Goal: Task Accomplishment & Management: Use online tool/utility

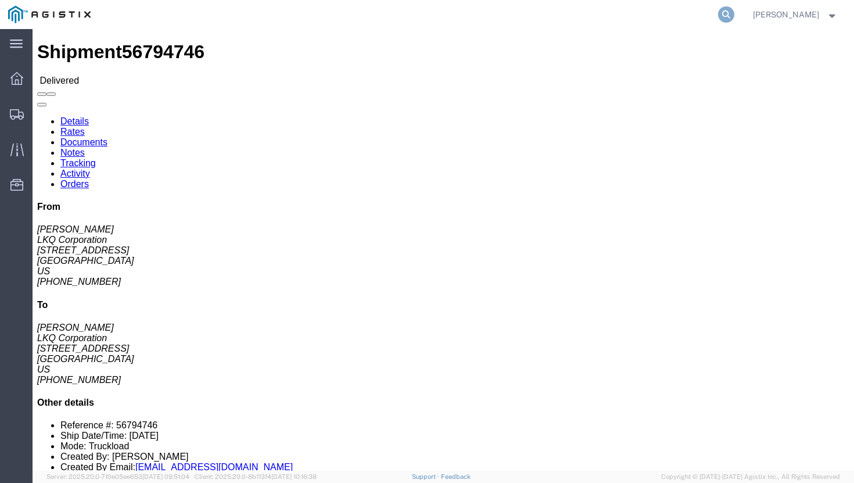
click at [735, 15] on icon at bounding box center [726, 14] width 16 height 16
click at [543, 17] on input "search" at bounding box center [541, 15] width 353 height 28
paste input "56957866"
type input "56957866"
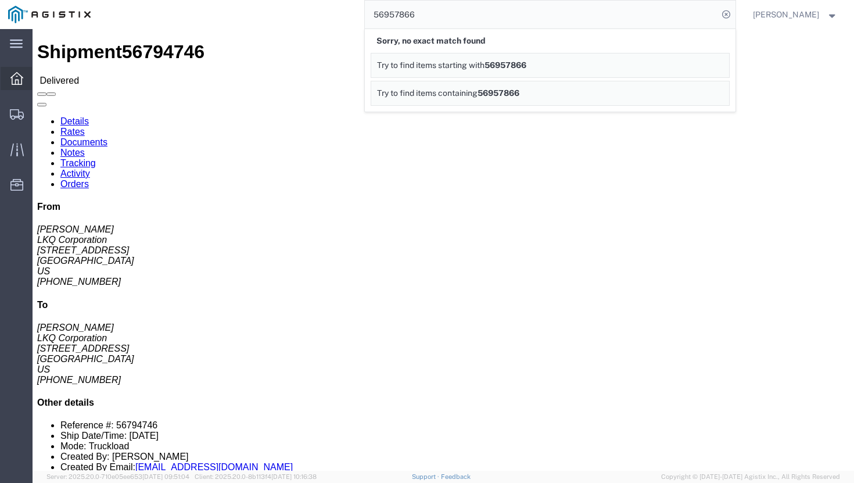
click at [22, 76] on icon at bounding box center [16, 78] width 13 height 13
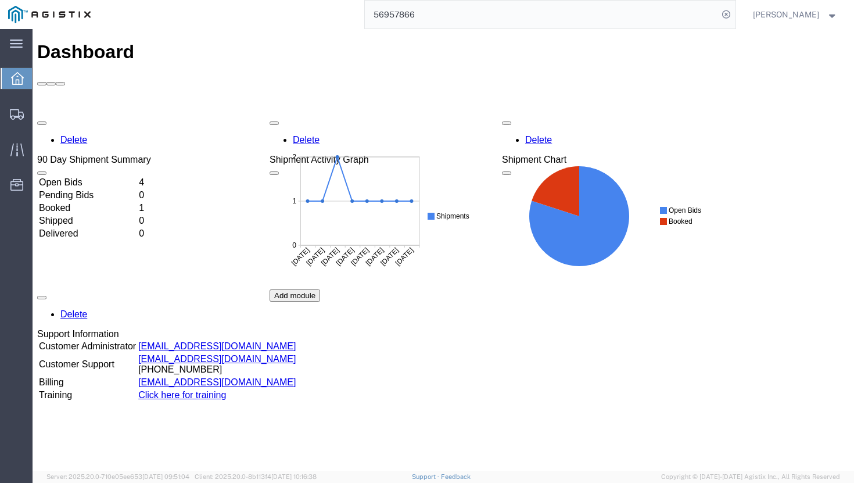
click at [94, 177] on td "Open Bids" at bounding box center [87, 183] width 99 height 12
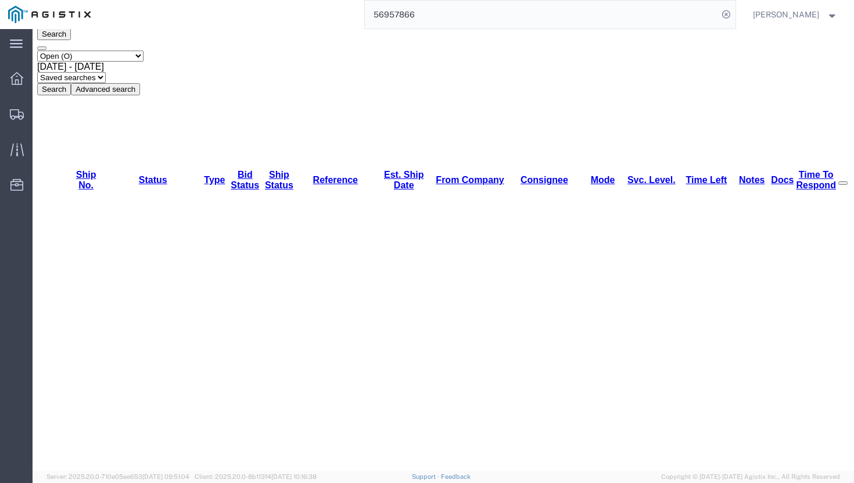
scroll to position [71, 0]
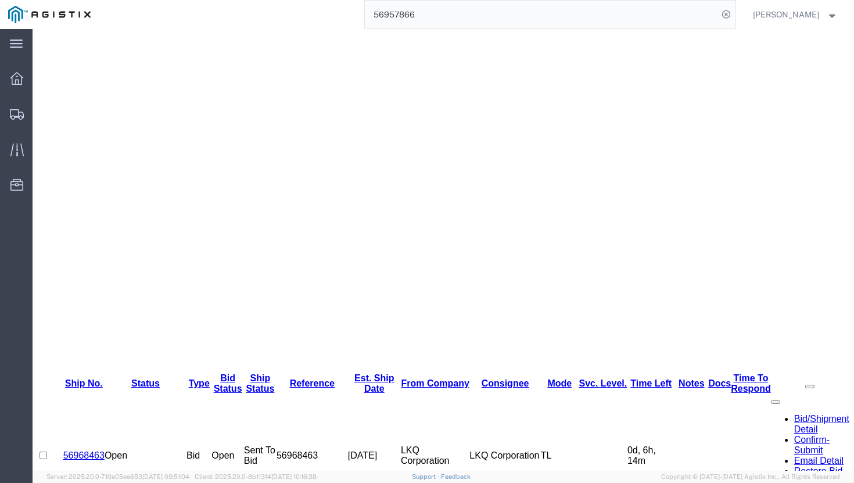
scroll to position [236, 0]
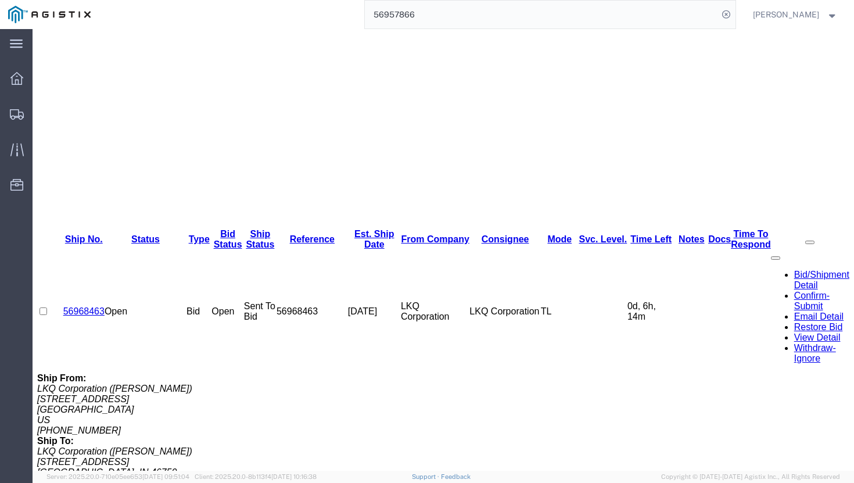
scroll to position [401, 0]
